Goal: Task Accomplishment & Management: Use online tool/utility

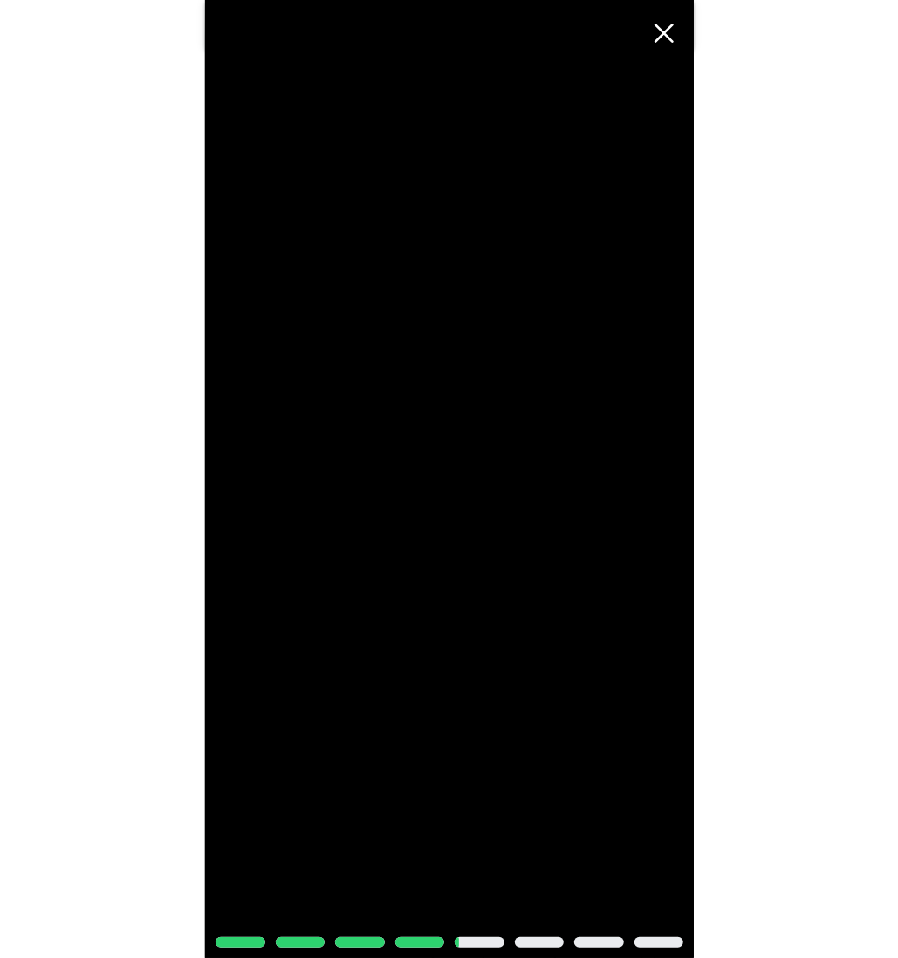
scroll to position [7623, 0]
click at [659, 37] on span "Cerrar" at bounding box center [664, 33] width 38 height 38
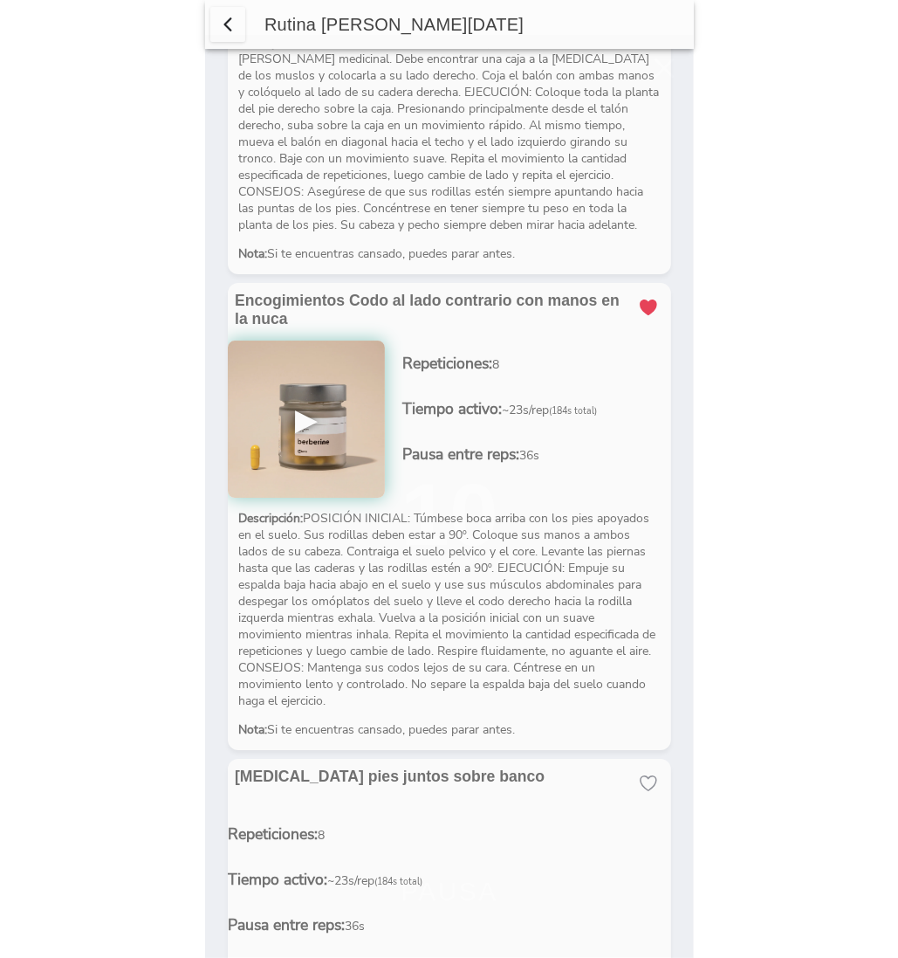
scroll to position [0, 0]
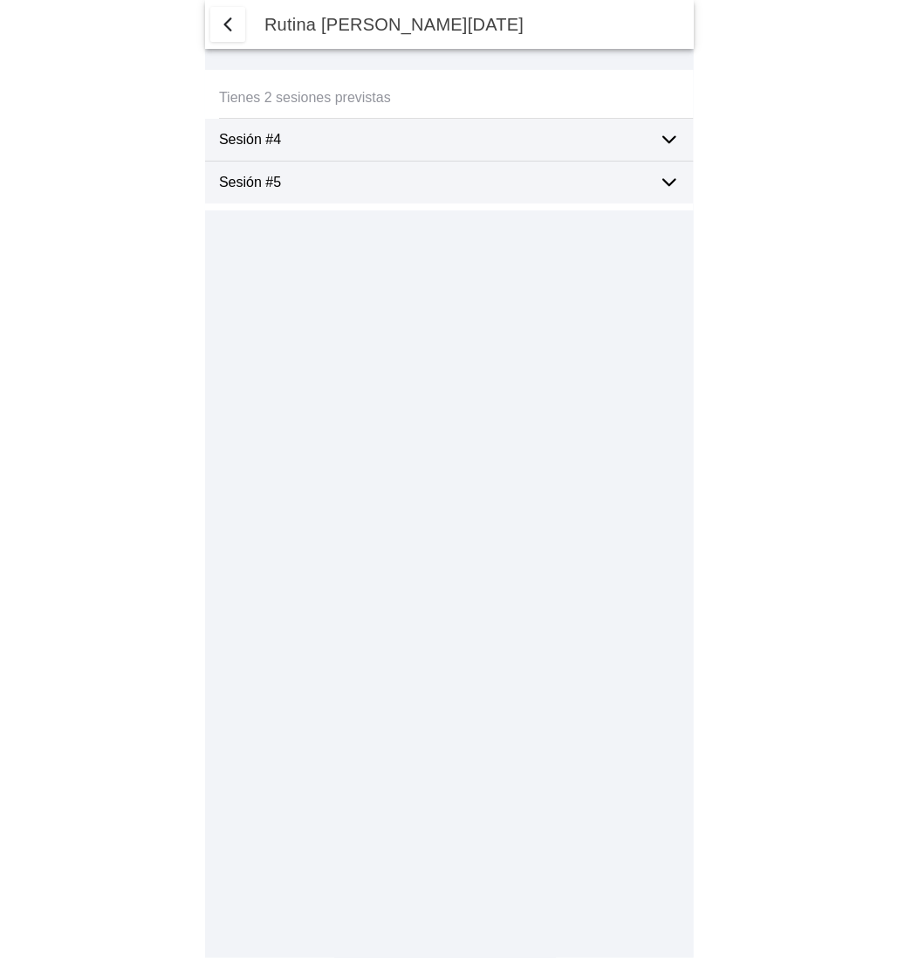
click at [668, 182] on icon at bounding box center [669, 183] width 12 height 6
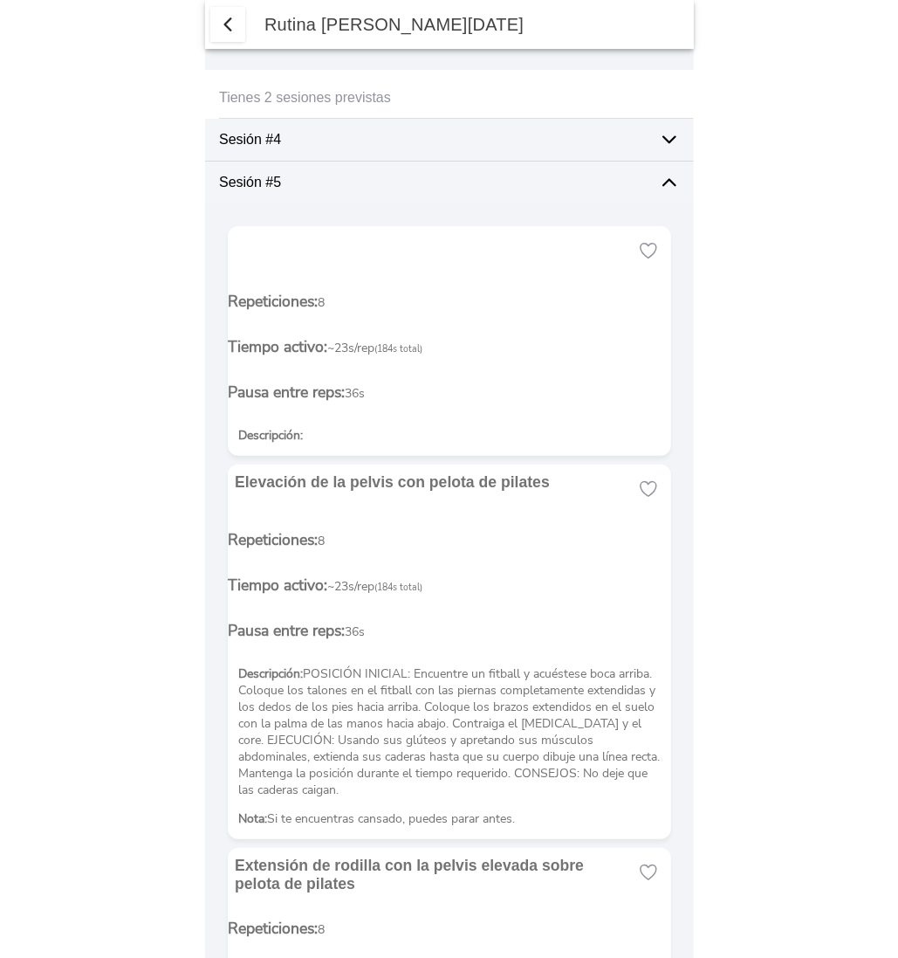
click at [665, 143] on icon at bounding box center [669, 139] width 21 height 21
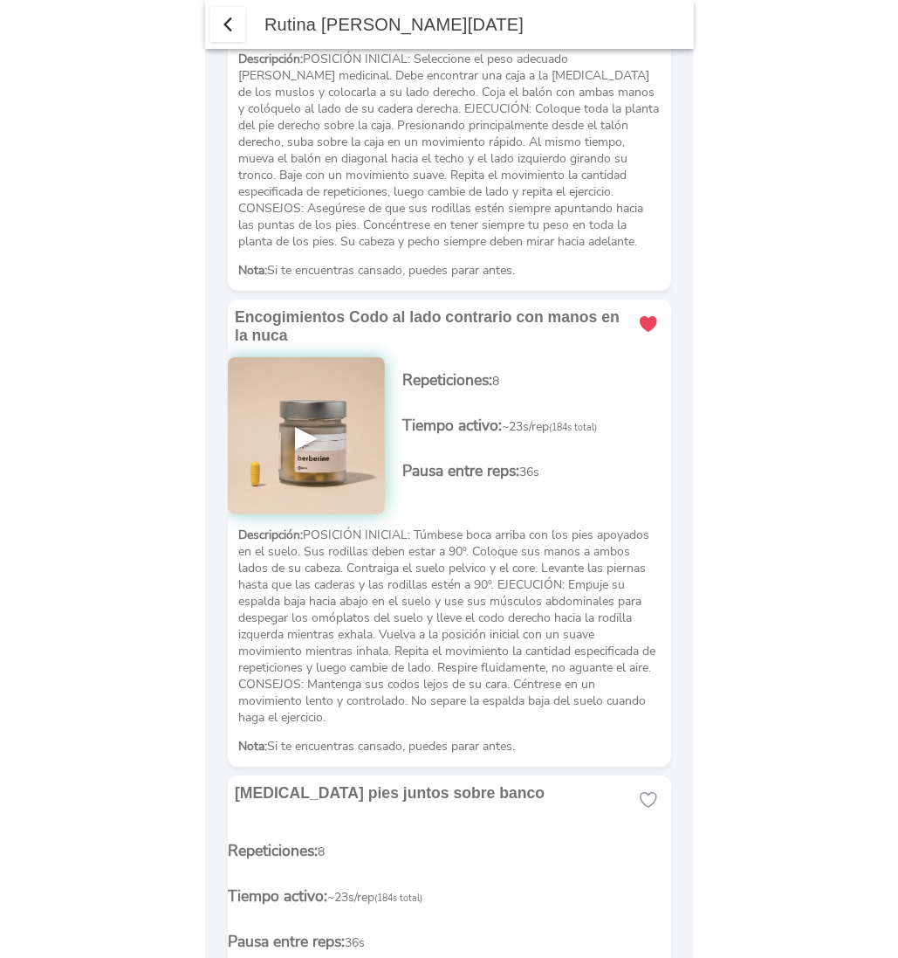
scroll to position [7672, 0]
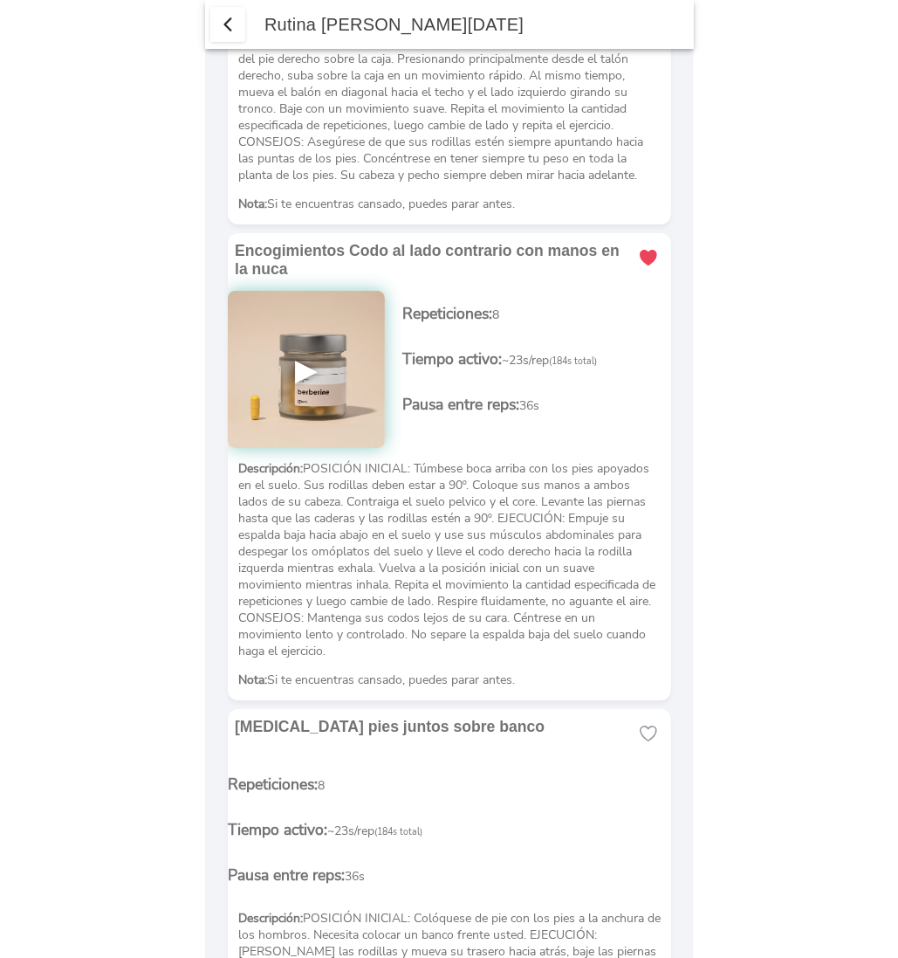
click at [303, 291] on img at bounding box center [306, 369] width 157 height 157
